Goal: Task Accomplishment & Management: Manage account settings

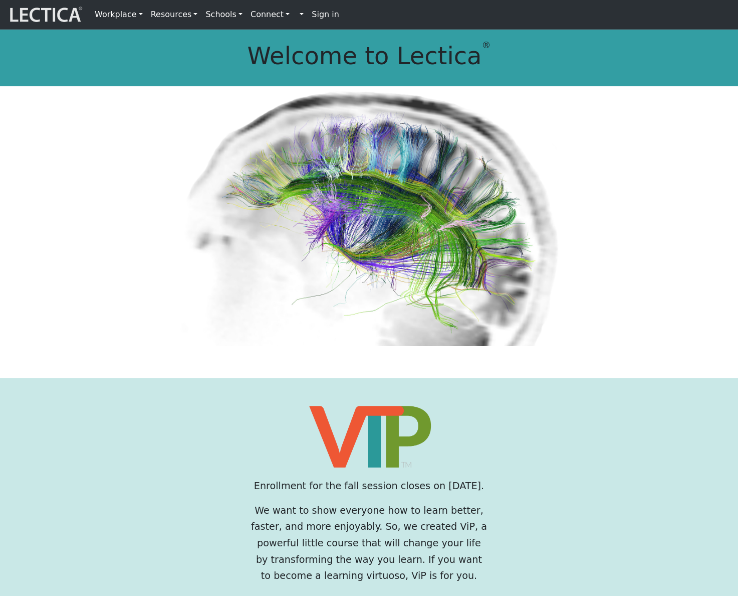
click at [312, 11] on strong "Sign in" at bounding box center [326, 15] width 28 height 10
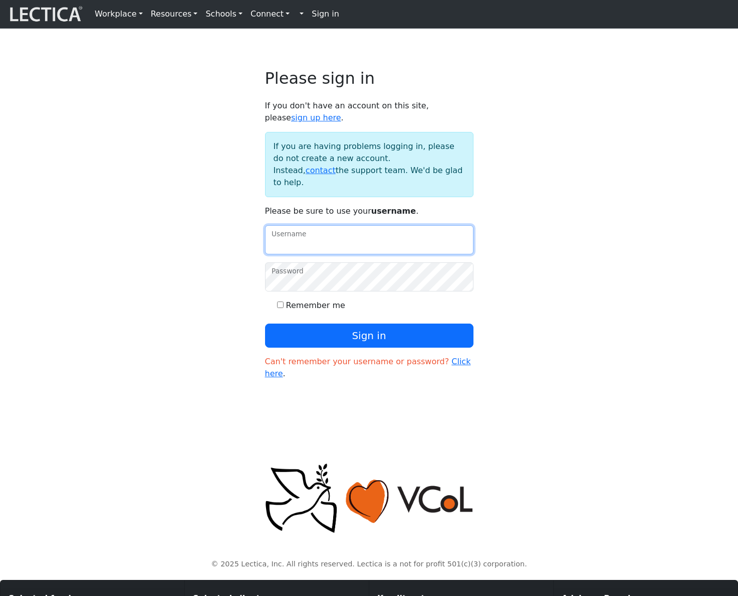
click at [360, 247] on input "Username" at bounding box center [369, 239] width 209 height 29
type input "amcorreia"
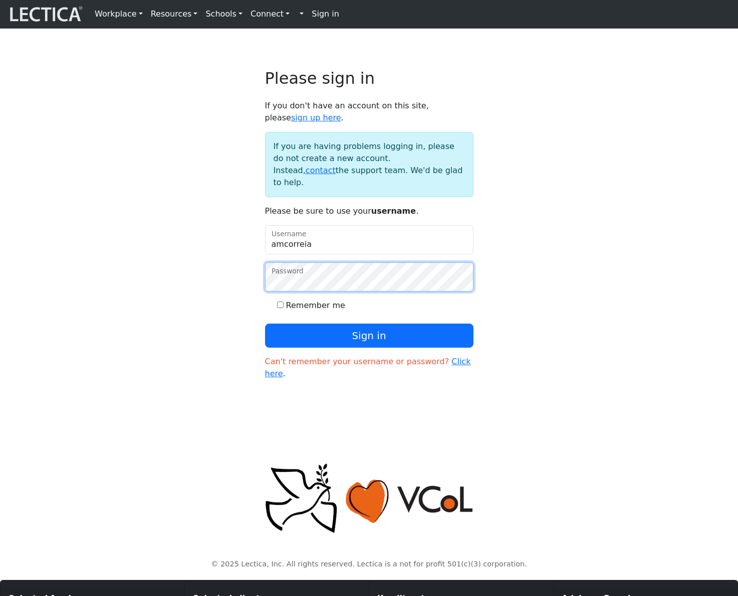
click at [265, 323] on button "Sign in" at bounding box center [369, 335] width 209 height 24
